Goal: Use online tool/utility: Utilize a website feature to perform a specific function

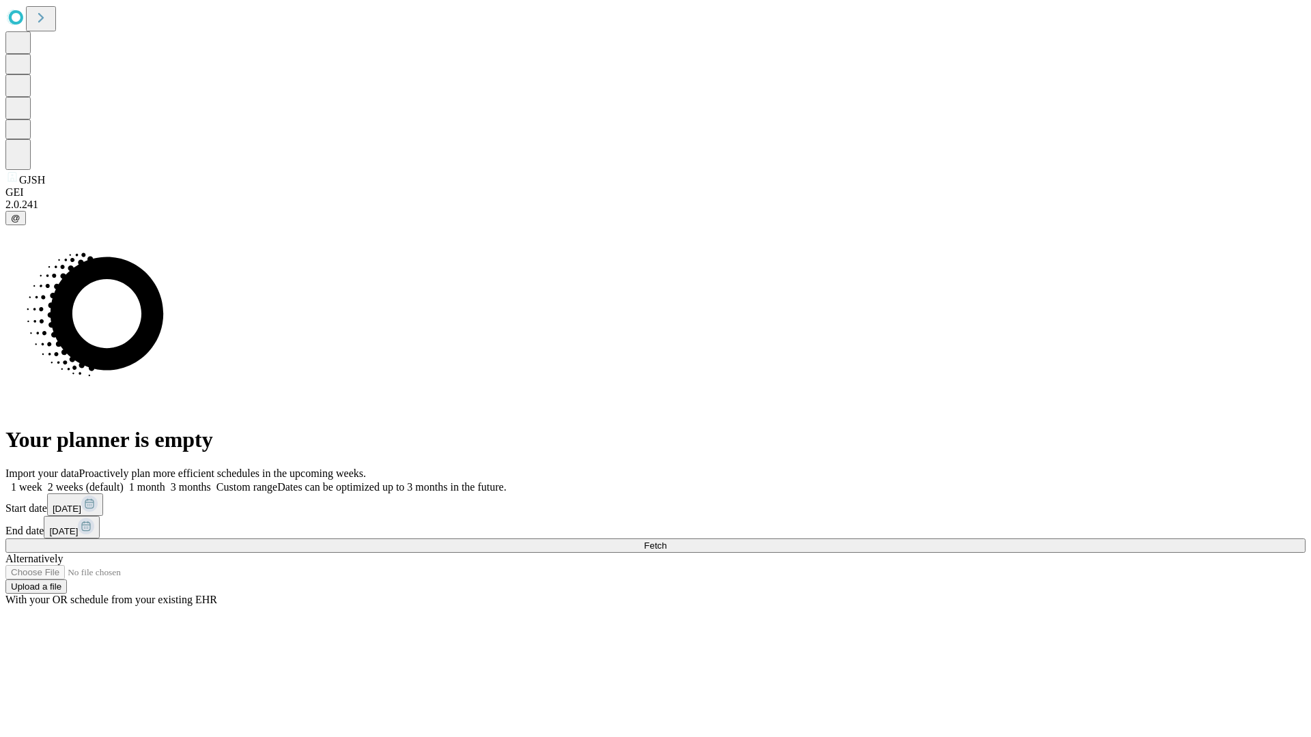
click at [666, 541] on span "Fetch" at bounding box center [655, 546] width 23 height 10
